Goal: Check status

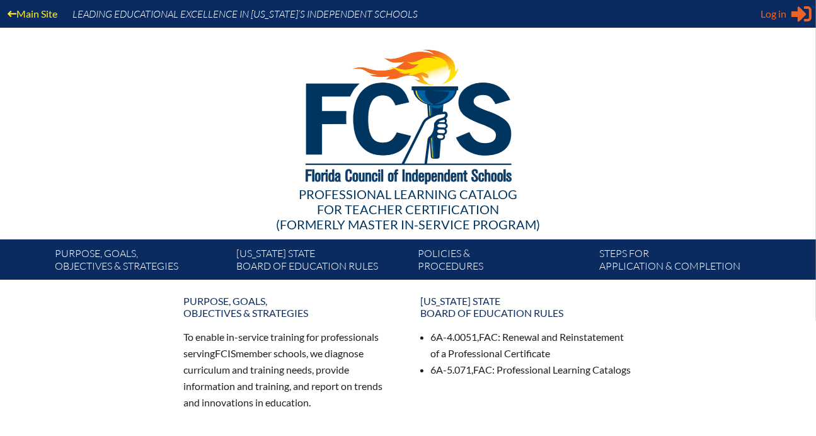
click at [779, 15] on span "Log in" at bounding box center [773, 13] width 26 height 15
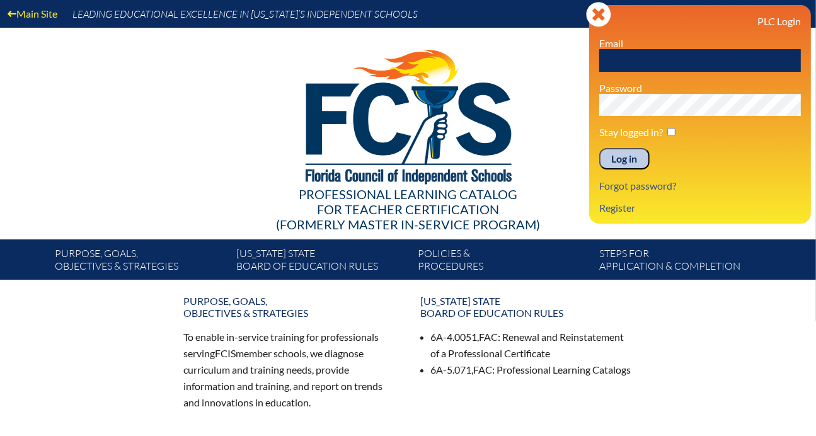
click at [689, 62] on input "text" at bounding box center [700, 60] width 202 height 23
type input "[EMAIL_ADDRESS][DOMAIN_NAME]"
click at [599, 148] on input "Log in" at bounding box center [624, 158] width 50 height 21
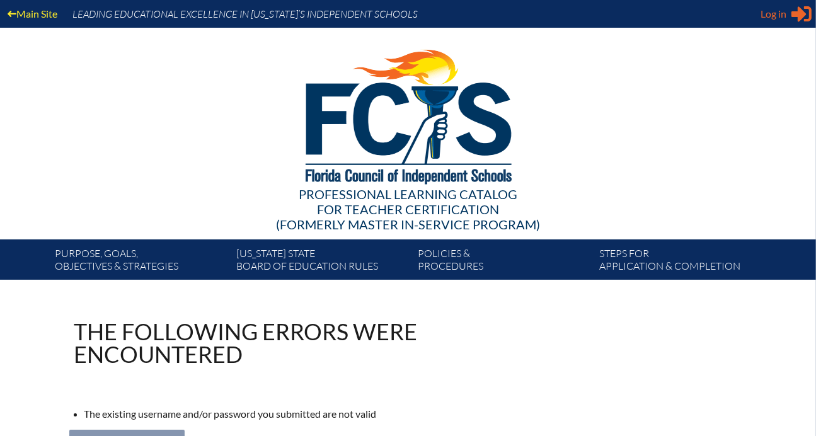
click at [761, 14] on span "Log in" at bounding box center [773, 13] width 26 height 15
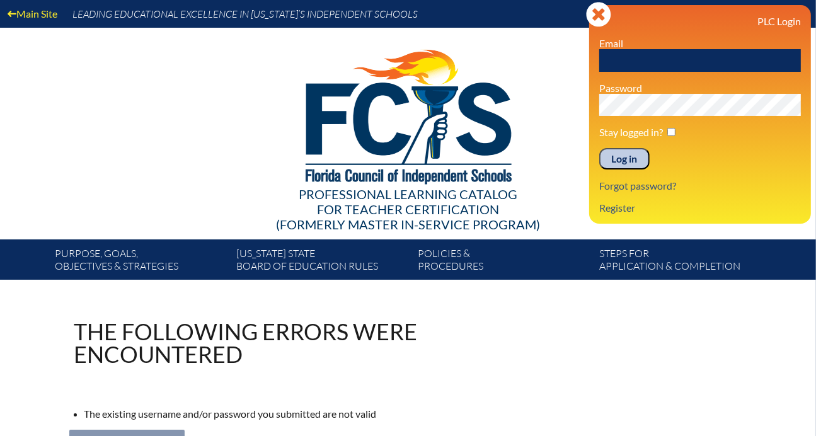
click at [680, 55] on input "text" at bounding box center [700, 60] width 202 height 23
type input "[EMAIL_ADDRESS][DOMAIN_NAME]"
click at [599, 148] on input "Log in" at bounding box center [624, 158] width 50 height 21
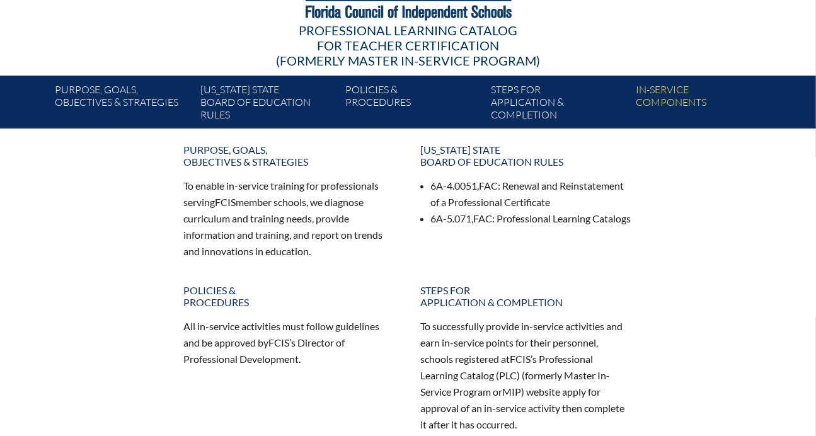
scroll to position [168, 0]
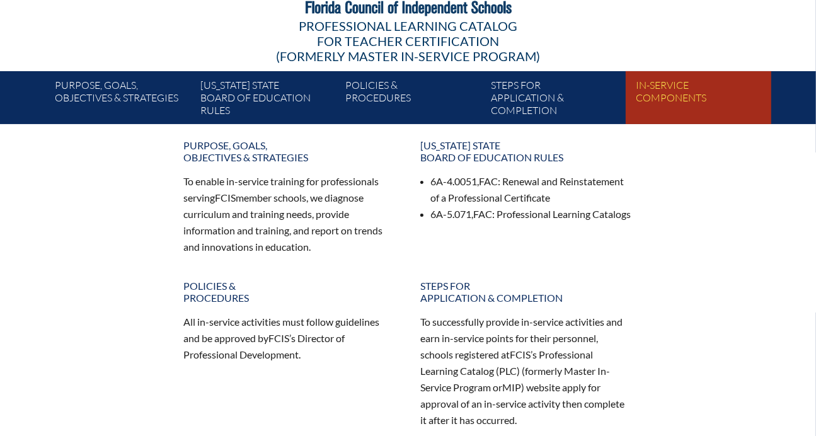
click at [663, 89] on link "In-service components" at bounding box center [703, 100] width 145 height 48
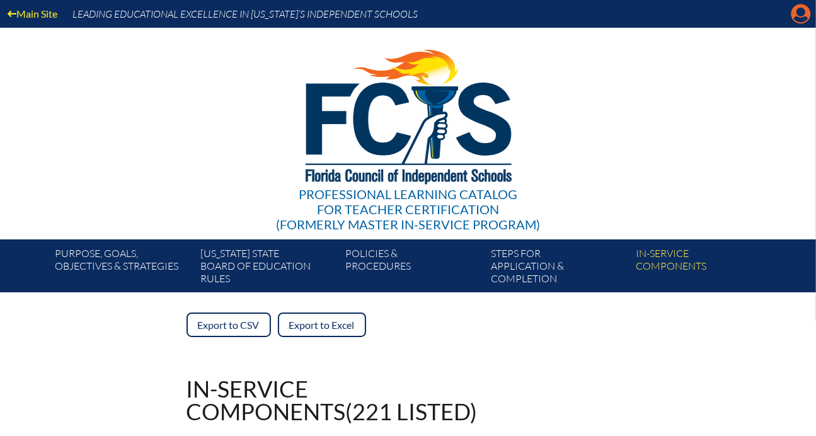
click at [801, 12] on icon "Manage account" at bounding box center [801, 14] width 20 height 20
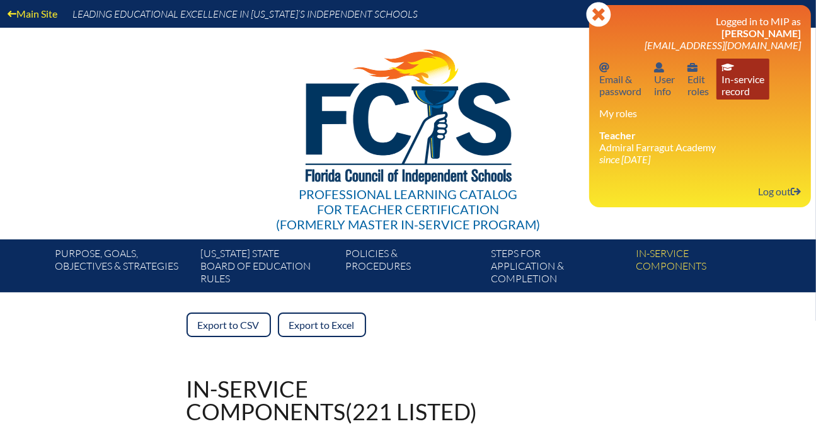
click at [728, 77] on link "In-service record In-service record" at bounding box center [742, 79] width 53 height 41
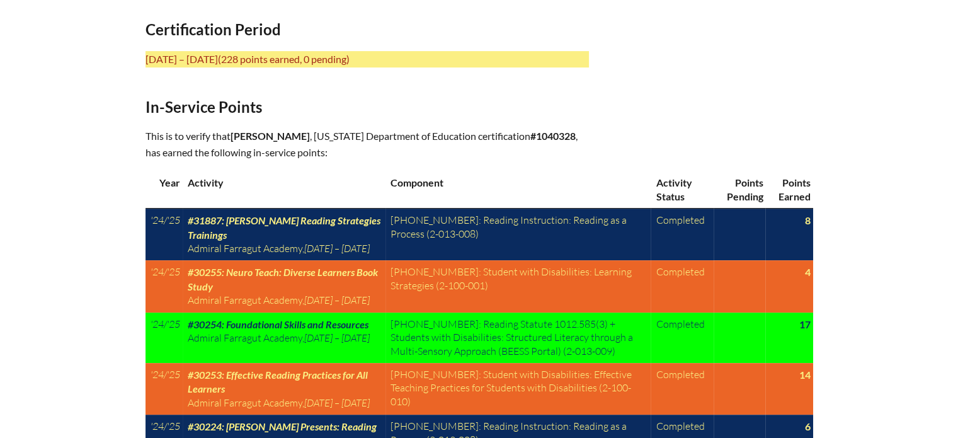
scroll to position [552, 0]
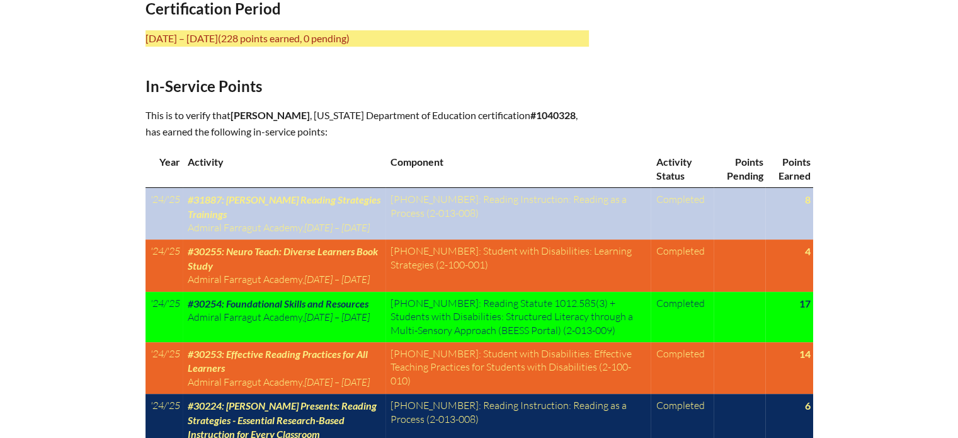
click at [751, 205] on td at bounding box center [740, 214] width 52 height 52
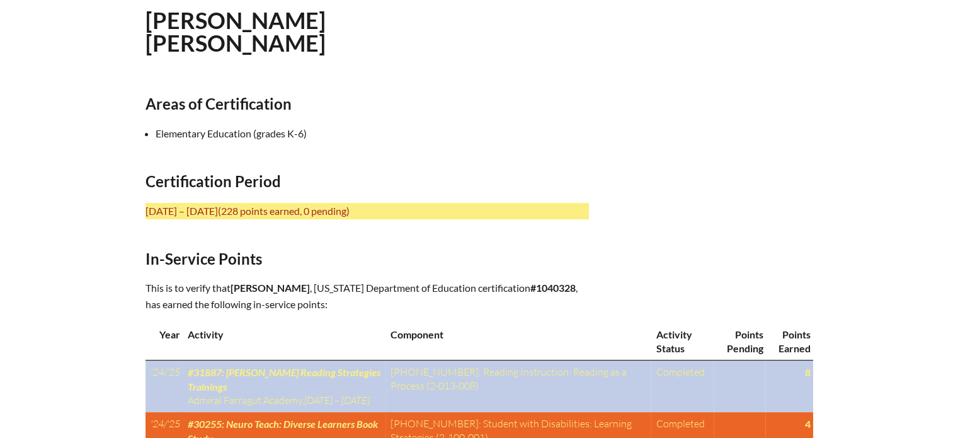
scroll to position [378, 0]
